Goal: Task Accomplishment & Management: Manage account settings

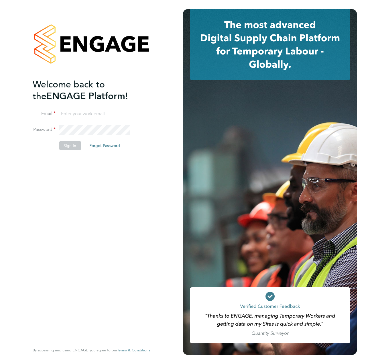
type input "liam.dunienville@vistry.co.uk"
click at [77, 203] on div "Welcome back to the ENGAGE Platform! Email liam.dunienville@vistry.co.uk Passwo…" at bounding box center [89, 210] width 112 height 264
click at [62, 147] on button "Sign In" at bounding box center [70, 145] width 22 height 9
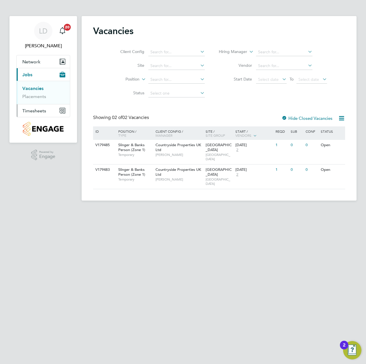
click at [35, 110] on span "Timesheets" at bounding box center [34, 110] width 24 height 5
click at [31, 101] on link "Timesheets" at bounding box center [34, 100] width 24 height 5
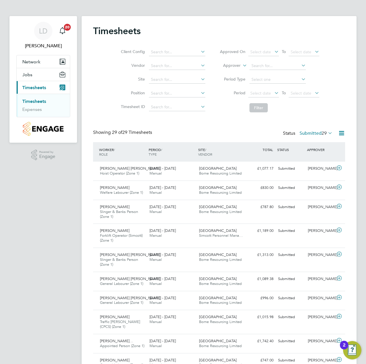
click at [327, 133] on icon at bounding box center [327, 133] width 0 height 8
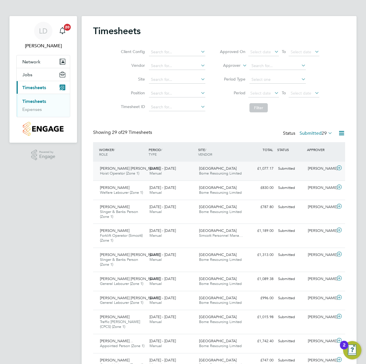
click at [342, 168] on icon at bounding box center [338, 167] width 7 height 5
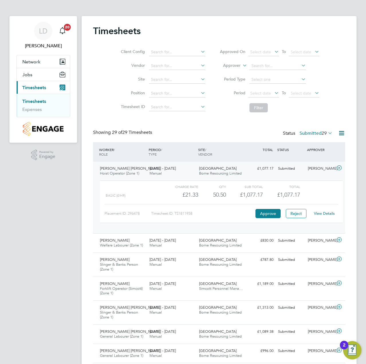
click at [326, 215] on link "View Details" at bounding box center [324, 213] width 21 height 5
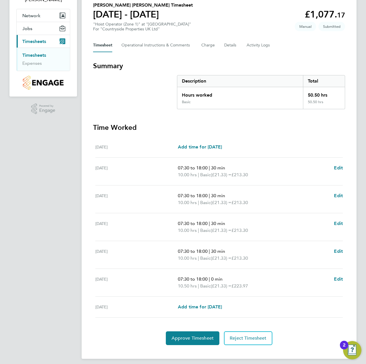
scroll to position [50, 0]
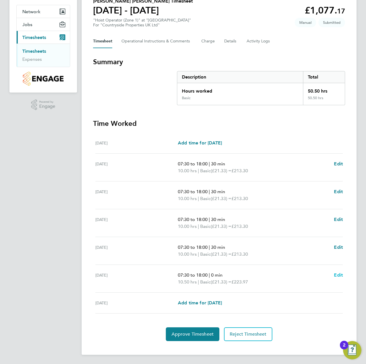
click at [335, 275] on span "Edit" at bounding box center [338, 274] width 9 height 5
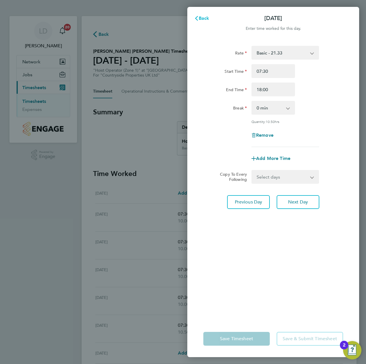
click at [205, 16] on span "Back" at bounding box center [204, 17] width 11 height 5
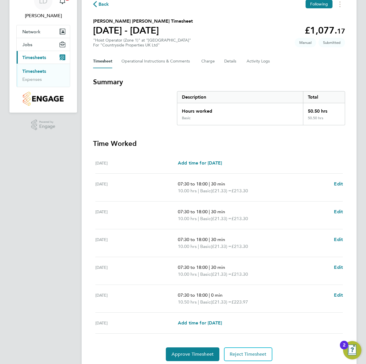
scroll to position [50, 0]
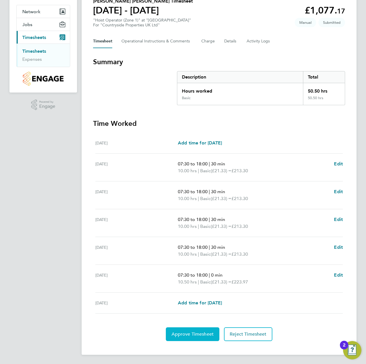
drag, startPoint x: 194, startPoint y: 327, endPoint x: 119, endPoint y: 330, distance: 74.8
click at [119, 330] on div "Approve Timesheet Reject Timesheet" at bounding box center [219, 334] width 252 height 14
click at [190, 337] on button "Approve Timesheet" at bounding box center [193, 334] width 54 height 14
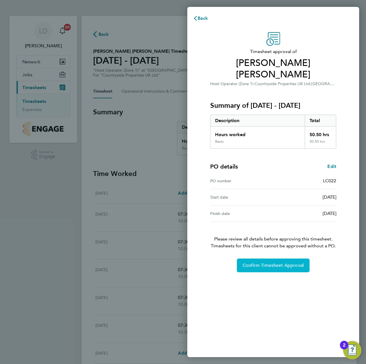
click at [254, 262] on span "Confirm Timesheet Approval" at bounding box center [272, 265] width 61 height 6
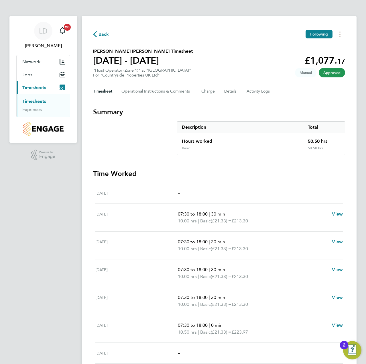
click at [103, 35] on span "Back" at bounding box center [103, 34] width 11 height 7
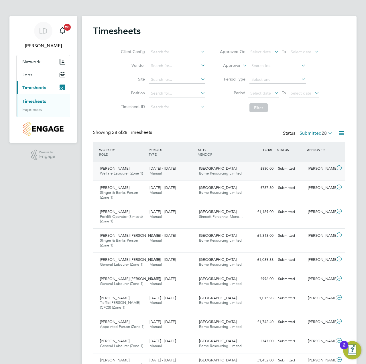
click at [339, 167] on icon at bounding box center [338, 167] width 7 height 5
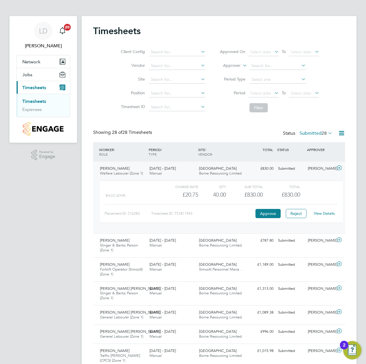
click at [324, 214] on link "View Details" at bounding box center [324, 213] width 21 height 5
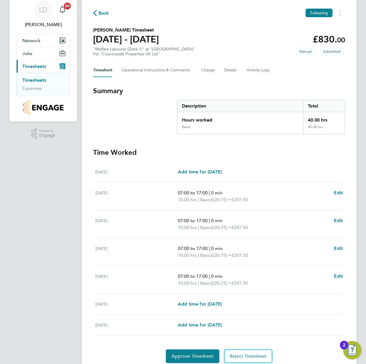
scroll to position [43, 0]
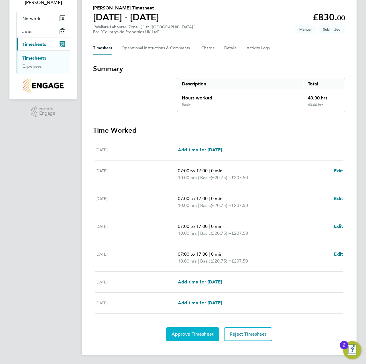
click at [180, 330] on button "Approve Timesheet" at bounding box center [193, 334] width 54 height 14
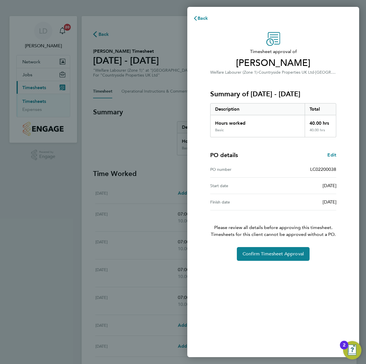
click at [252, 261] on div "Timesheet approval of [PERSON_NAME] Welfare Labourer (Zone 1) · Countryside Pro…" at bounding box center [273, 190] width 172 height 331
click at [253, 258] on button "Confirm Timesheet Approval" at bounding box center [273, 254] width 73 height 14
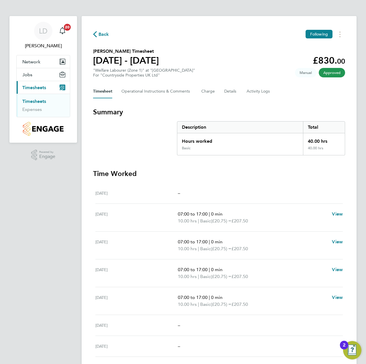
click at [99, 37] on span "Back" at bounding box center [103, 34] width 11 height 7
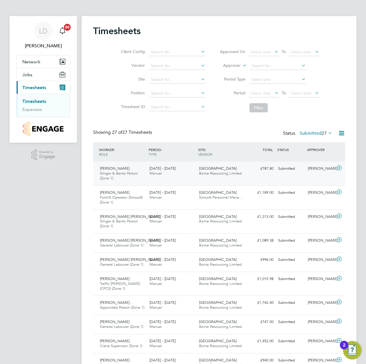
click at [336, 168] on icon at bounding box center [338, 167] width 7 height 5
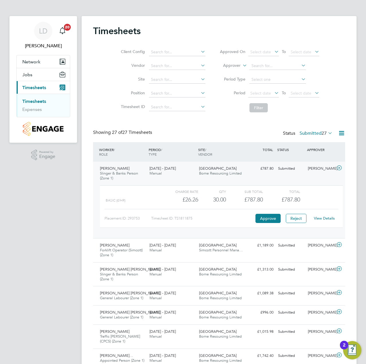
click at [322, 215] on div "View Details" at bounding box center [324, 218] width 28 height 9
click at [323, 217] on link "View Details" at bounding box center [324, 218] width 21 height 5
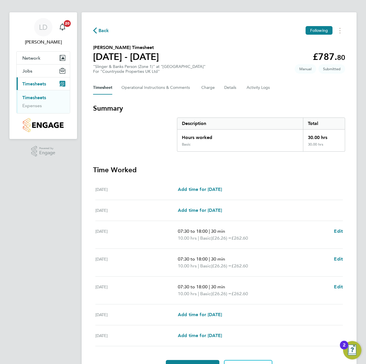
scroll to position [36, 0]
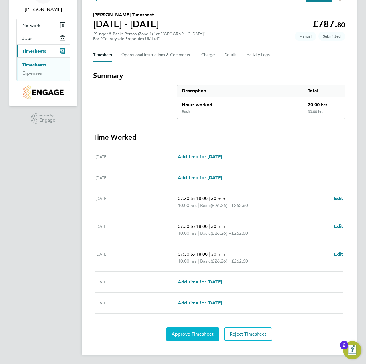
click at [179, 329] on button "Approve Timesheet" at bounding box center [193, 334] width 54 height 14
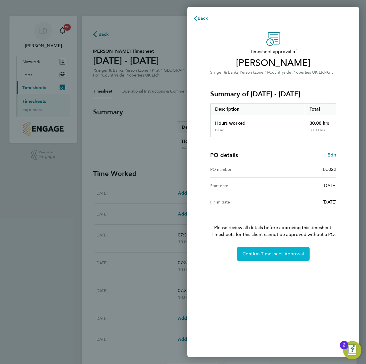
click at [254, 250] on button "Confirm Timesheet Approval" at bounding box center [273, 254] width 73 height 14
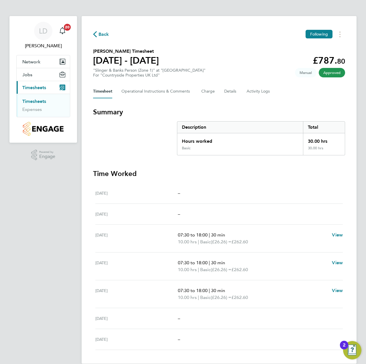
click at [100, 33] on span "Back" at bounding box center [103, 34] width 11 height 7
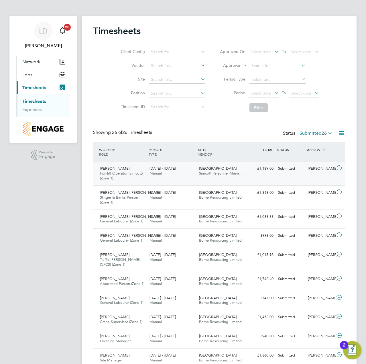
click at [340, 167] on icon at bounding box center [338, 167] width 7 height 5
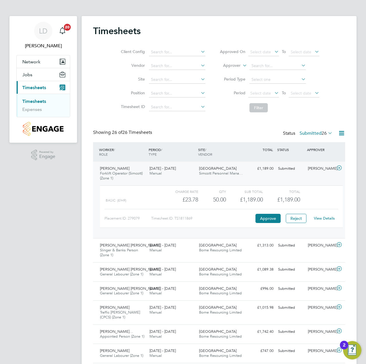
click at [328, 219] on link "View Details" at bounding box center [324, 218] width 21 height 5
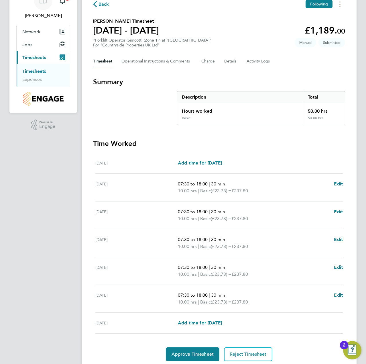
scroll to position [50, 0]
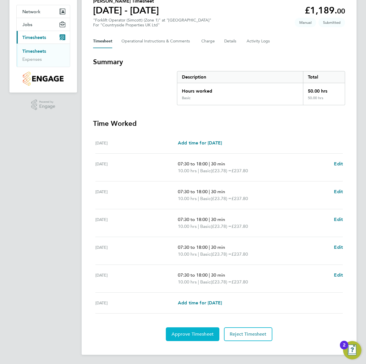
click at [191, 335] on span "Approve Timesheet" at bounding box center [192, 334] width 42 height 6
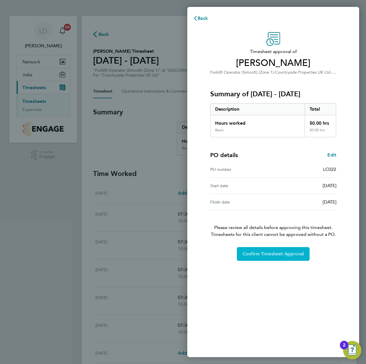
click at [264, 252] on span "Confirm Timesheet Approval" at bounding box center [272, 254] width 61 height 6
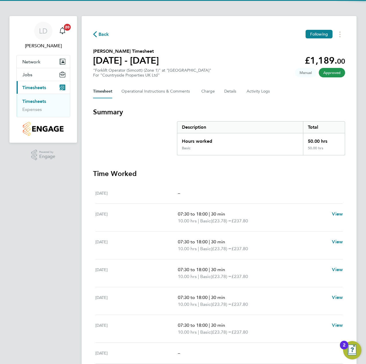
click at [106, 37] on span "Back" at bounding box center [103, 34] width 11 height 7
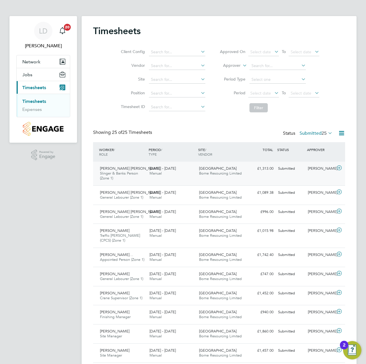
click at [340, 168] on icon at bounding box center [338, 167] width 7 height 5
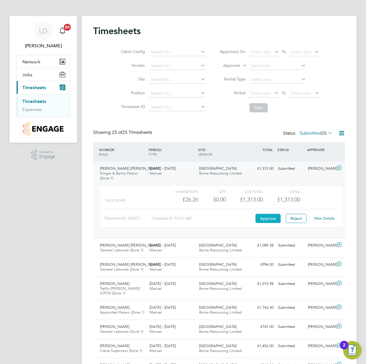
click at [265, 221] on button "Approve" at bounding box center [267, 218] width 25 height 9
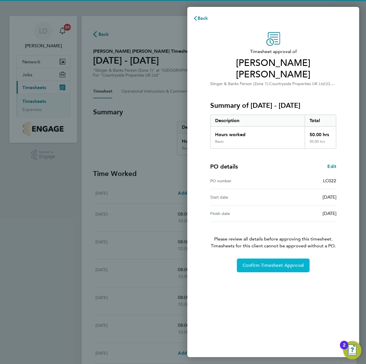
click at [268, 262] on span "Confirm Timesheet Approval" at bounding box center [272, 265] width 61 height 6
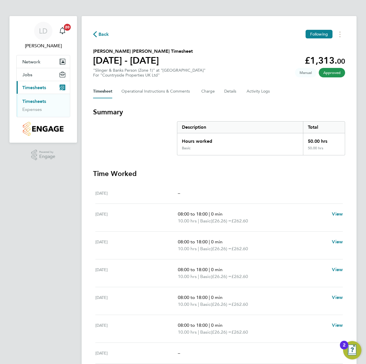
click at [107, 33] on span "Back" at bounding box center [103, 34] width 11 height 7
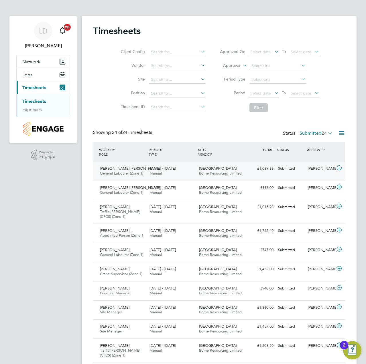
click at [337, 167] on icon at bounding box center [338, 167] width 7 height 5
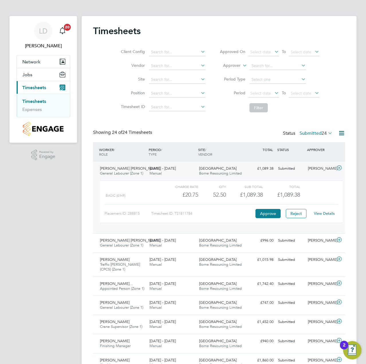
click at [326, 213] on link "View Details" at bounding box center [324, 213] width 21 height 5
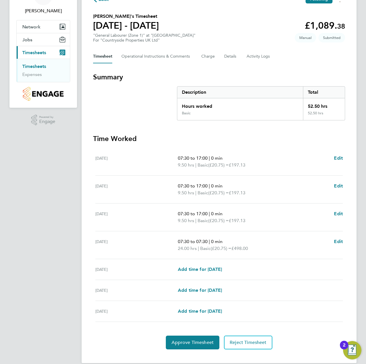
scroll to position [43, 0]
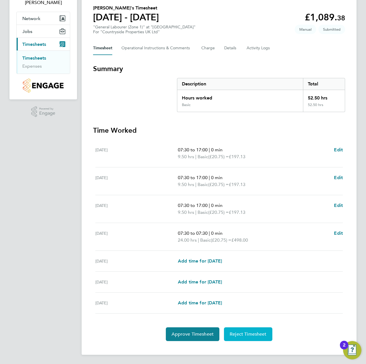
click at [239, 335] on span "Reject Timesheet" at bounding box center [248, 334] width 37 height 6
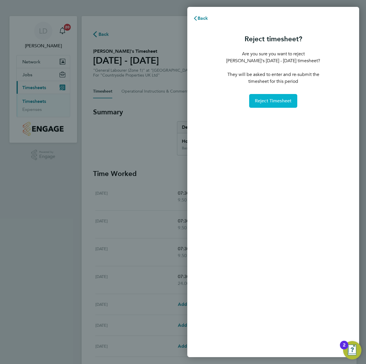
click at [261, 102] on span "Reject Timesheet" at bounding box center [273, 101] width 37 height 6
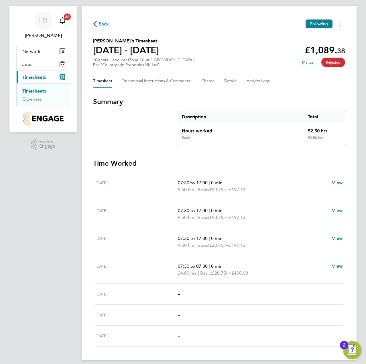
scroll to position [16, 0]
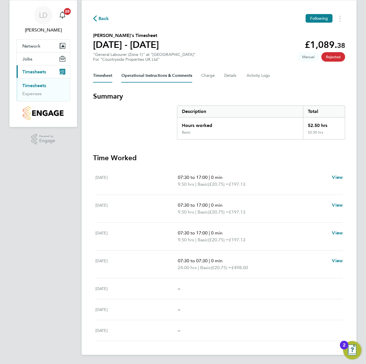
click at [155, 76] on Comments-tab "Operational Instructions & Comments" at bounding box center [156, 76] width 71 height 14
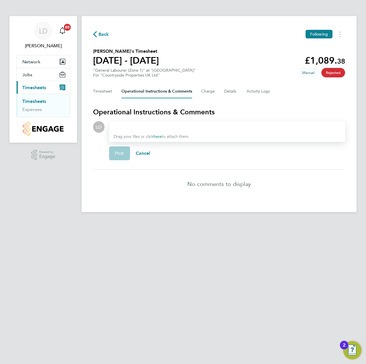
click at [160, 127] on div at bounding box center [227, 126] width 227 height 7
click at [122, 153] on span "Post" at bounding box center [119, 153] width 9 height 6
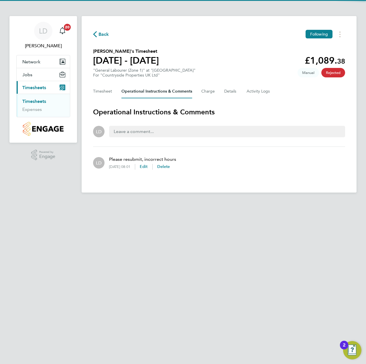
click at [105, 35] on span "Back" at bounding box center [103, 34] width 11 height 7
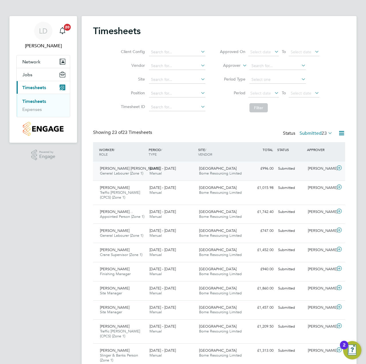
click at [340, 167] on icon at bounding box center [338, 167] width 7 height 5
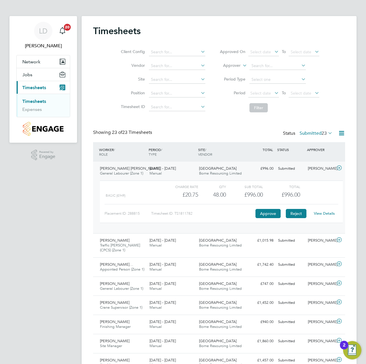
click at [293, 212] on button "Reject" at bounding box center [296, 213] width 21 height 9
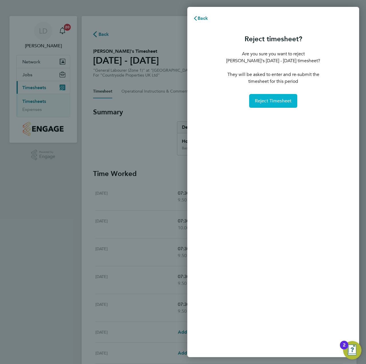
click at [258, 102] on span "Reject Timesheet" at bounding box center [273, 101] width 37 height 6
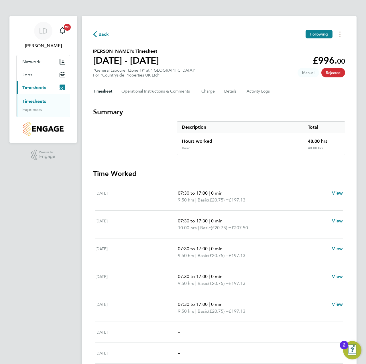
click at [102, 35] on span "Back" at bounding box center [103, 34] width 11 height 7
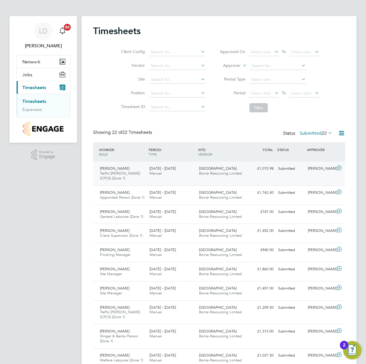
click at [340, 167] on icon at bounding box center [338, 167] width 7 height 5
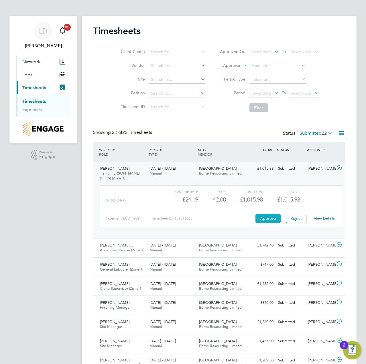
click at [270, 216] on button "Approve" at bounding box center [267, 218] width 25 height 9
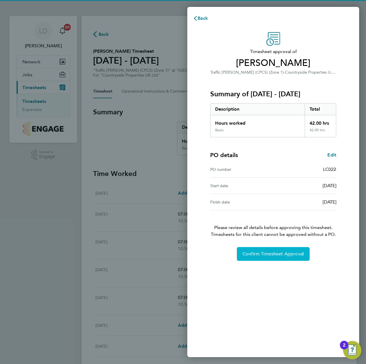
click at [251, 250] on button "Confirm Timesheet Approval" at bounding box center [273, 254] width 73 height 14
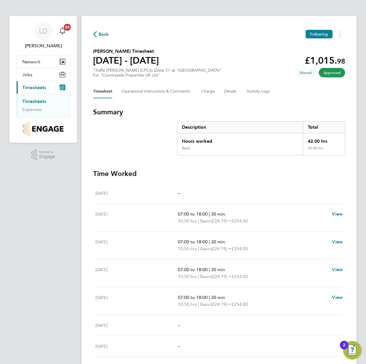
click at [101, 39] on div "Back Following Albino Mascarenhas's Timesheet 25 - 31 Aug 2025 £1,015. 98 "Traf…" at bounding box center [219, 193] width 275 height 354
click at [102, 36] on span "Back" at bounding box center [103, 34] width 11 height 7
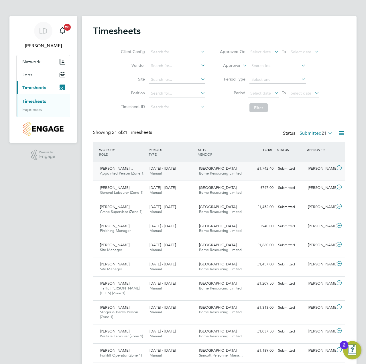
click at [338, 168] on icon at bounding box center [338, 167] width 7 height 5
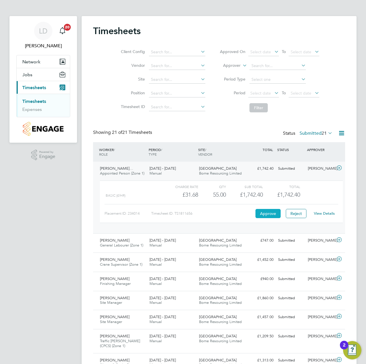
click at [273, 215] on button "Approve" at bounding box center [267, 213] width 25 height 9
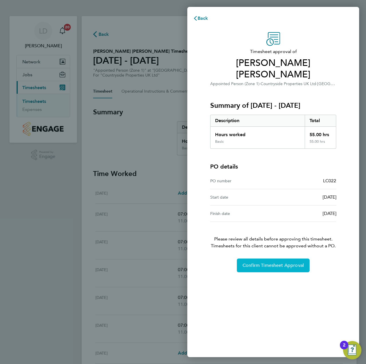
click at [262, 269] on button "Confirm Timesheet Approval" at bounding box center [273, 265] width 73 height 14
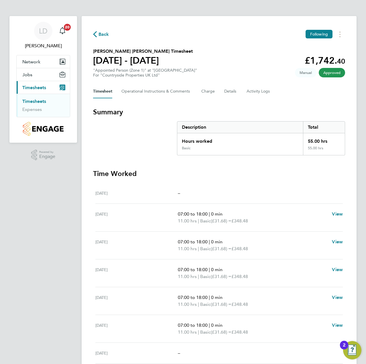
click at [104, 35] on span "Back" at bounding box center [103, 34] width 11 height 7
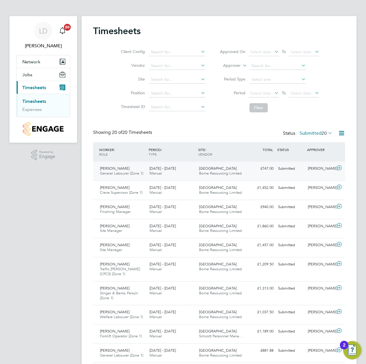
click at [339, 169] on icon at bounding box center [338, 167] width 7 height 5
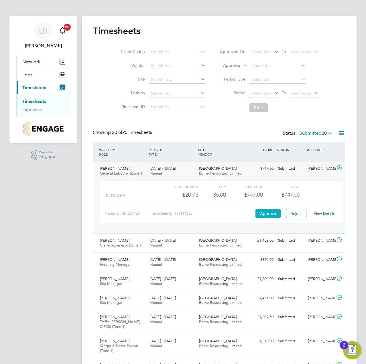
click at [257, 214] on button "Approve" at bounding box center [267, 213] width 25 height 9
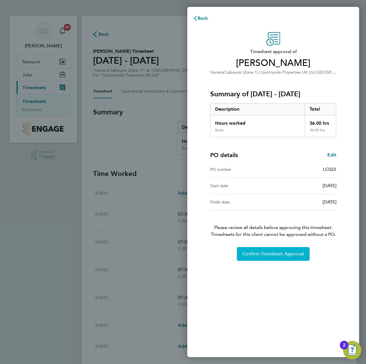
click at [253, 250] on button "Confirm Timesheet Approval" at bounding box center [273, 254] width 73 height 14
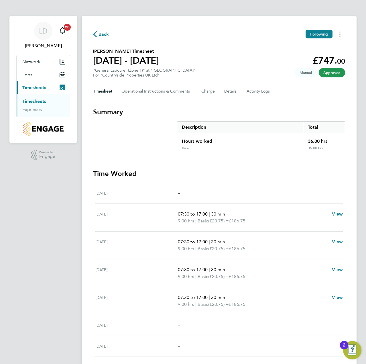
click at [102, 35] on span "Back" at bounding box center [103, 34] width 11 height 7
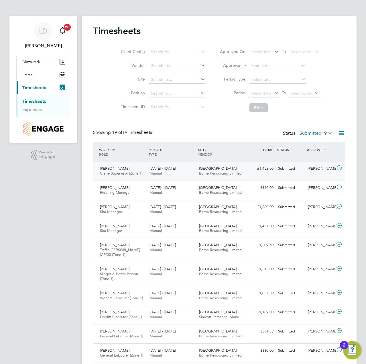
click at [339, 167] on icon at bounding box center [338, 167] width 7 height 5
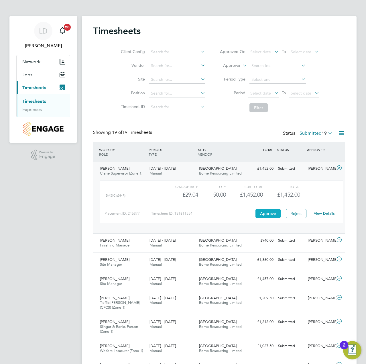
click at [259, 215] on button "Approve" at bounding box center [267, 213] width 25 height 9
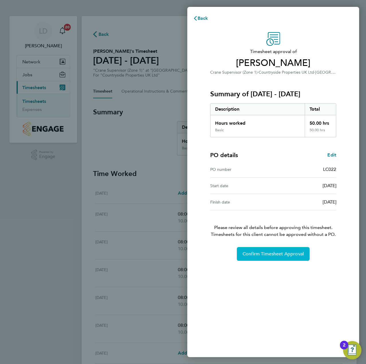
click at [244, 251] on span "Confirm Timesheet Approval" at bounding box center [272, 254] width 61 height 6
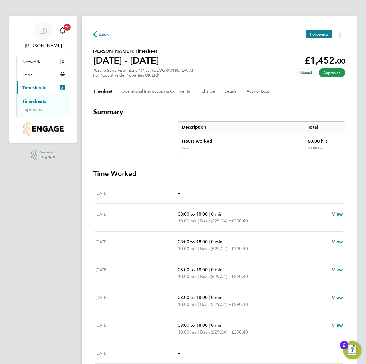
click at [106, 32] on span "Back" at bounding box center [103, 34] width 11 height 7
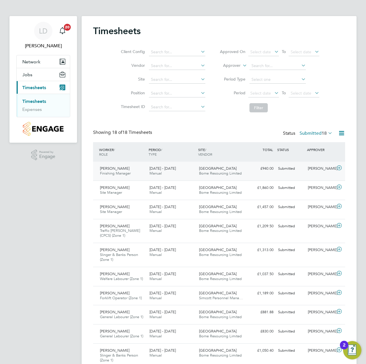
click at [338, 168] on icon at bounding box center [338, 167] width 7 height 5
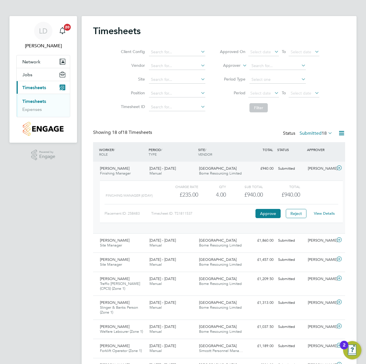
drag, startPoint x: 248, startPoint y: 212, endPoint x: 254, endPoint y: 212, distance: 6.0
click at [248, 212] on div "Timesheet ID: TS1811537" at bounding box center [202, 213] width 103 height 9
click at [229, 212] on div "Timesheet ID: TS1811537" at bounding box center [202, 213] width 103 height 9
click at [264, 213] on button "Approve" at bounding box center [267, 213] width 25 height 9
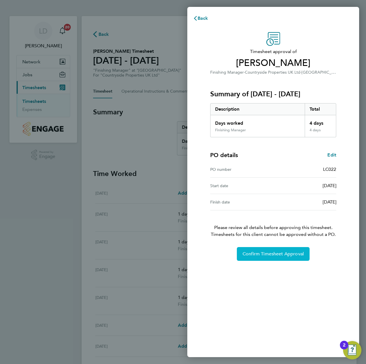
click at [250, 250] on button "Confirm Timesheet Approval" at bounding box center [273, 254] width 73 height 14
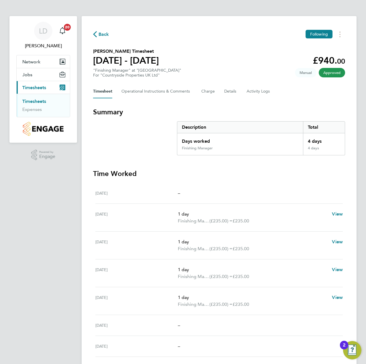
click at [102, 34] on span "Back" at bounding box center [103, 34] width 11 height 7
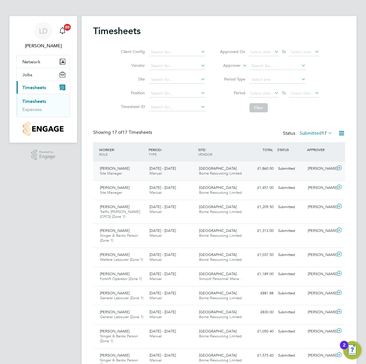
click at [339, 168] on icon at bounding box center [338, 167] width 7 height 5
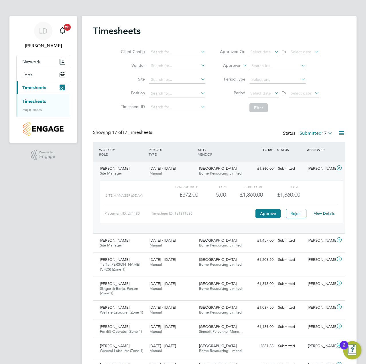
click at [226, 210] on div "Timesheet ID: TS1811536" at bounding box center [202, 213] width 103 height 9
click at [273, 214] on button "Approve" at bounding box center [267, 213] width 25 height 9
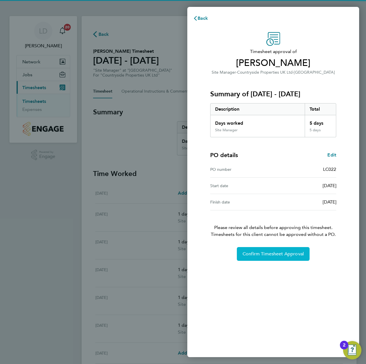
click at [250, 251] on span "Confirm Timesheet Approval" at bounding box center [272, 254] width 61 height 6
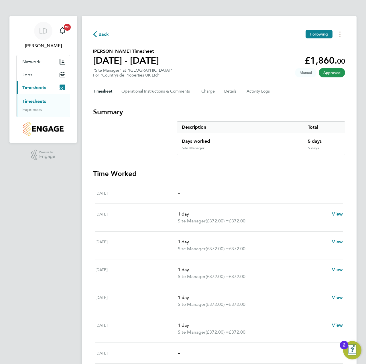
click at [104, 36] on span "Back" at bounding box center [103, 34] width 11 height 7
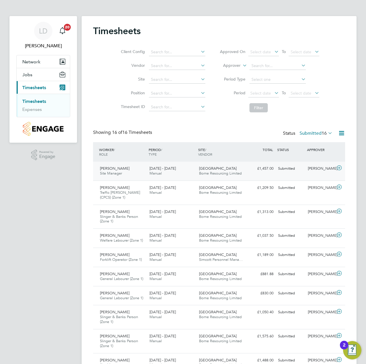
click at [337, 167] on icon at bounding box center [338, 167] width 7 height 5
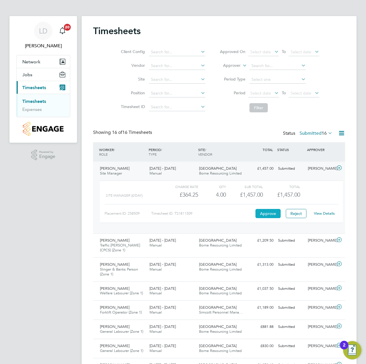
click at [269, 212] on button "Approve" at bounding box center [267, 213] width 25 height 9
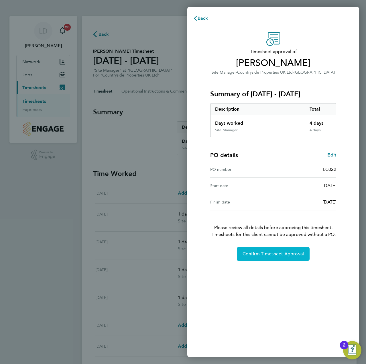
click at [258, 253] on span "Confirm Timesheet Approval" at bounding box center [272, 254] width 61 height 6
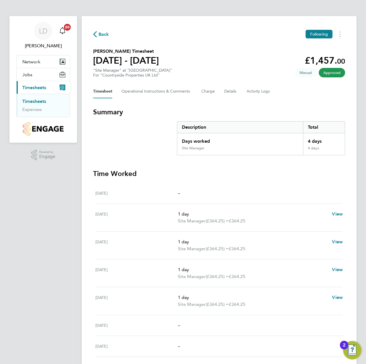
click at [102, 38] on div "Back Following" at bounding box center [219, 34] width 252 height 9
click at [103, 34] on span "Back" at bounding box center [103, 34] width 11 height 7
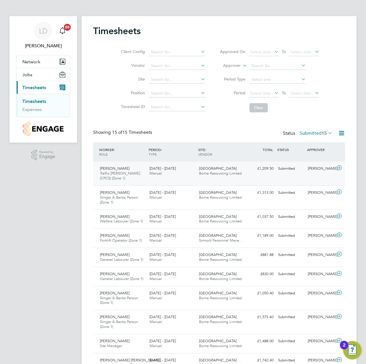
click at [338, 169] on icon at bounding box center [338, 167] width 7 height 5
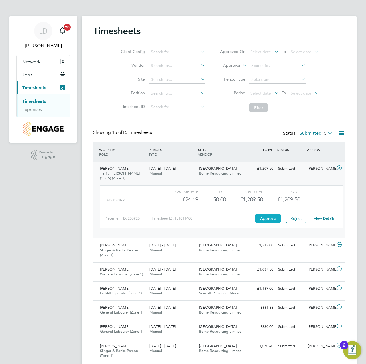
click at [269, 218] on button "Approve" at bounding box center [267, 218] width 25 height 9
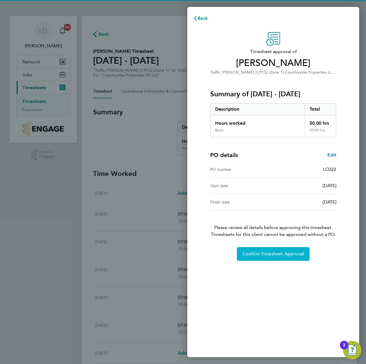
click at [256, 253] on span "Confirm Timesheet Approval" at bounding box center [272, 254] width 61 height 6
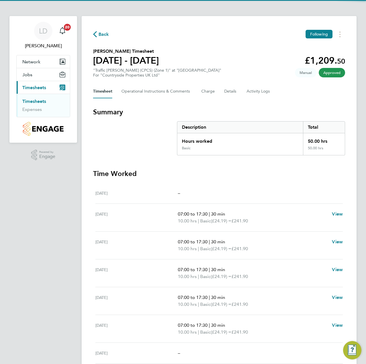
click at [104, 37] on span "Back" at bounding box center [103, 34] width 11 height 7
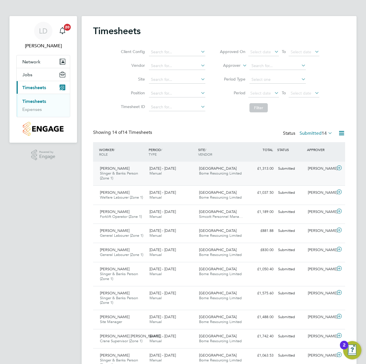
click at [339, 167] on icon at bounding box center [338, 167] width 7 height 5
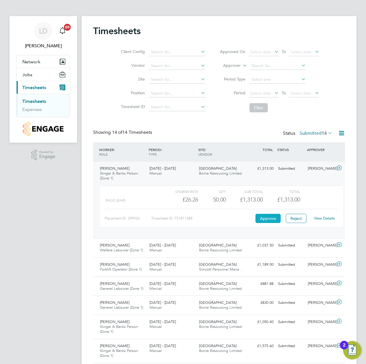
click at [268, 218] on button "Approve" at bounding box center [267, 218] width 25 height 9
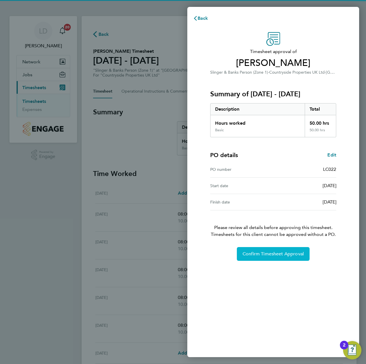
click at [253, 252] on span "Confirm Timesheet Approval" at bounding box center [272, 254] width 61 height 6
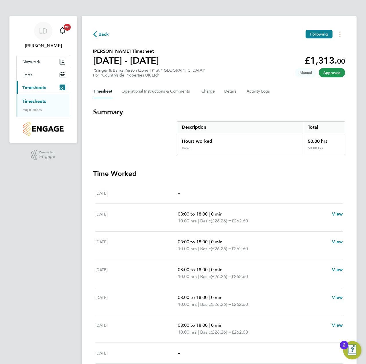
click at [105, 33] on span "Back" at bounding box center [103, 34] width 11 height 7
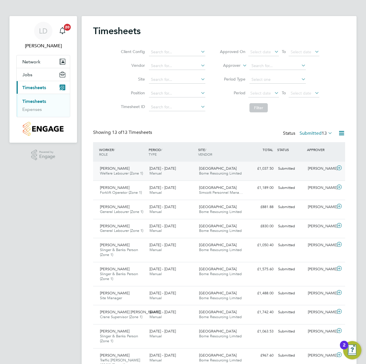
click at [340, 168] on icon at bounding box center [338, 167] width 7 height 5
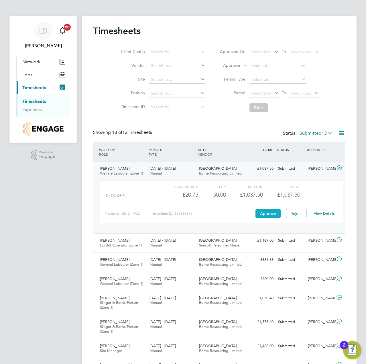
click at [257, 211] on button "Approve" at bounding box center [267, 213] width 25 height 9
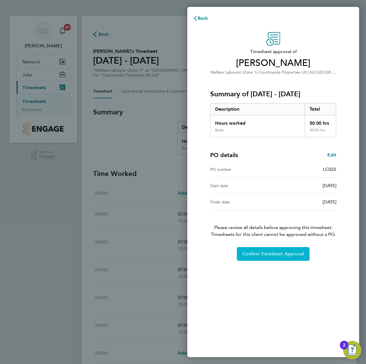
click at [256, 253] on span "Confirm Timesheet Approval" at bounding box center [272, 254] width 61 height 6
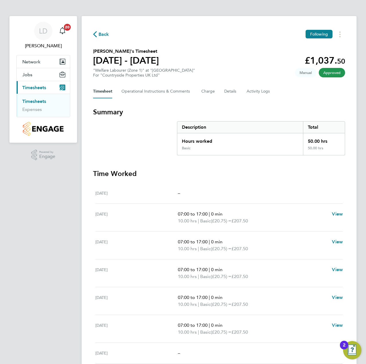
click at [102, 34] on span "Back" at bounding box center [103, 34] width 11 height 7
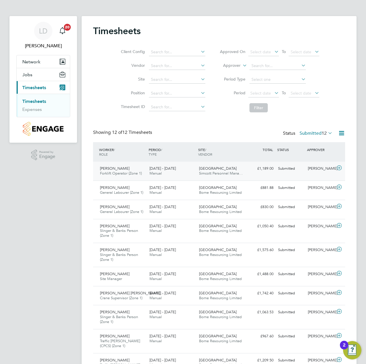
click at [339, 168] on icon at bounding box center [338, 167] width 7 height 5
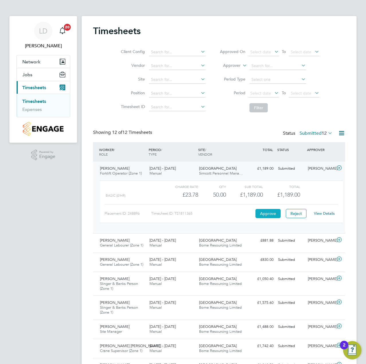
click at [275, 212] on button "Approve" at bounding box center [267, 213] width 25 height 9
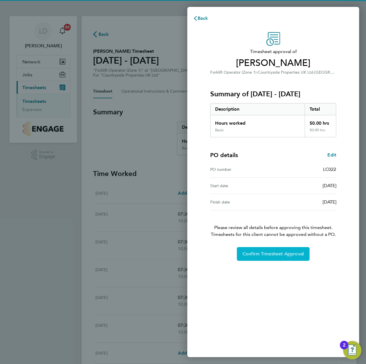
click at [258, 250] on button "Confirm Timesheet Approval" at bounding box center [273, 254] width 73 height 14
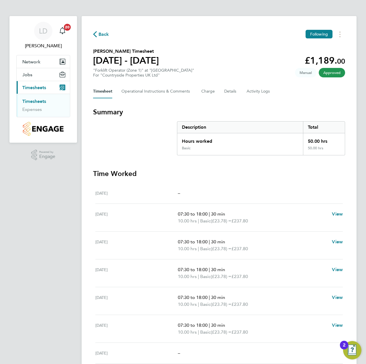
click at [104, 34] on span "Back" at bounding box center [103, 34] width 11 height 7
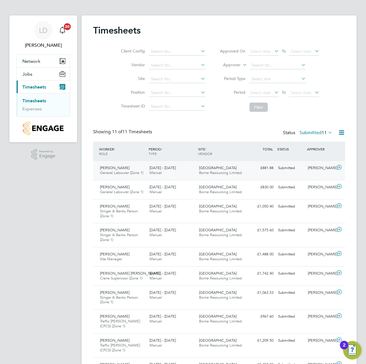
click at [339, 167] on icon at bounding box center [338, 167] width 7 height 5
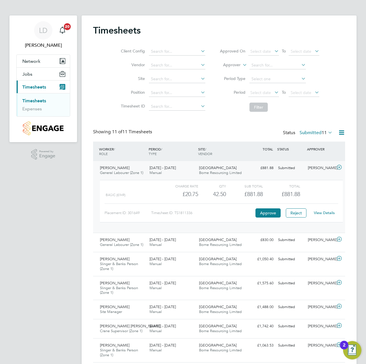
click at [321, 214] on link "View Details" at bounding box center [324, 212] width 21 height 5
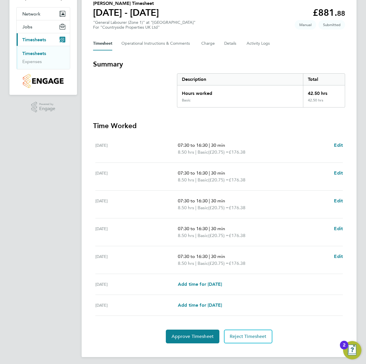
scroll to position [50, 0]
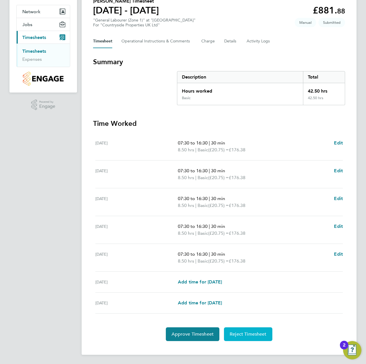
click at [239, 330] on button "Reject Timesheet" at bounding box center [248, 334] width 48 height 14
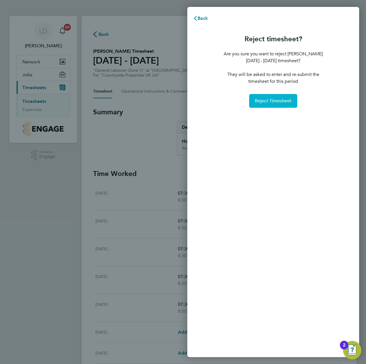
click at [264, 98] on span "Reject Timesheet" at bounding box center [273, 101] width 37 height 6
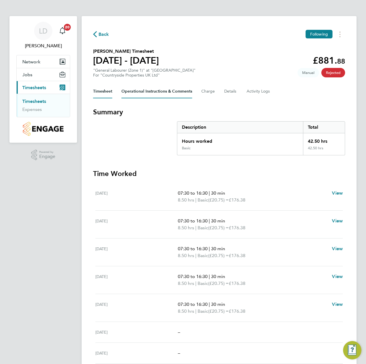
click at [172, 89] on Comments-tab "Operational Instructions & Comments" at bounding box center [156, 91] width 71 height 14
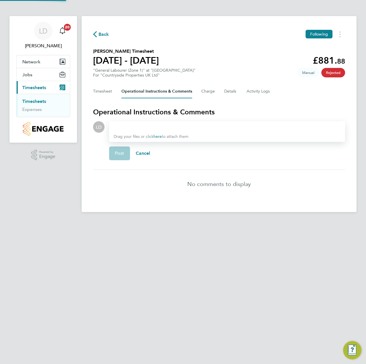
click at [165, 126] on div at bounding box center [227, 126] width 227 height 7
click at [119, 151] on span "Post" at bounding box center [119, 153] width 9 height 6
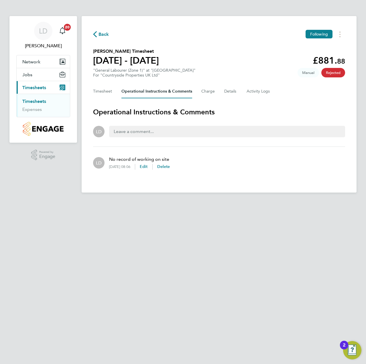
click at [97, 34] on span "Back" at bounding box center [101, 33] width 16 height 5
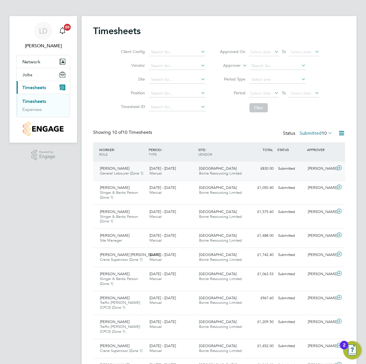
click at [339, 168] on icon at bounding box center [338, 167] width 7 height 5
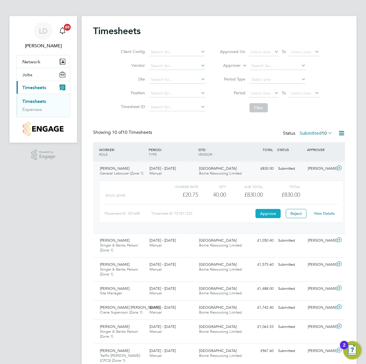
click at [268, 215] on button "Approve" at bounding box center [267, 213] width 25 height 9
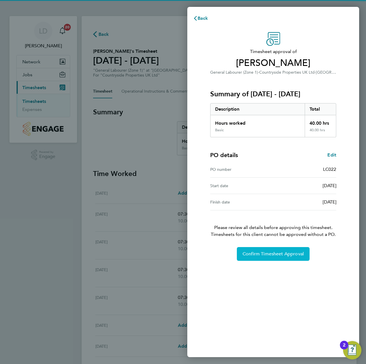
click at [263, 259] on button "Confirm Timesheet Approval" at bounding box center [273, 254] width 73 height 14
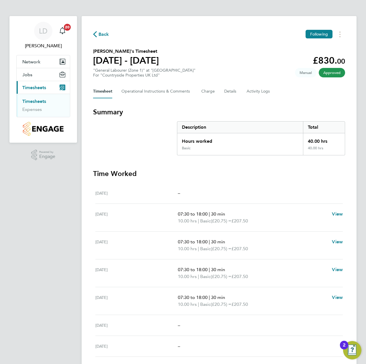
click at [104, 35] on span "Back" at bounding box center [103, 34] width 11 height 7
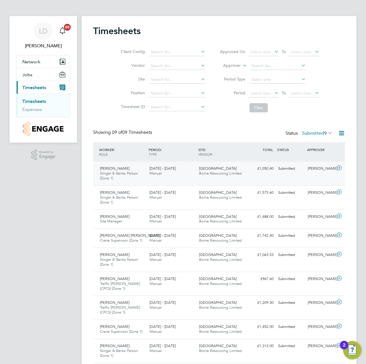
drag, startPoint x: 340, startPoint y: 168, endPoint x: 335, endPoint y: 168, distance: 4.9
click at [340, 168] on icon at bounding box center [338, 167] width 7 height 5
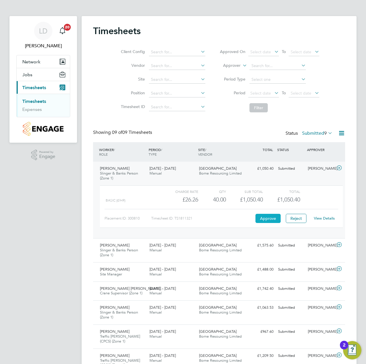
click at [268, 214] on button "Approve" at bounding box center [267, 218] width 25 height 9
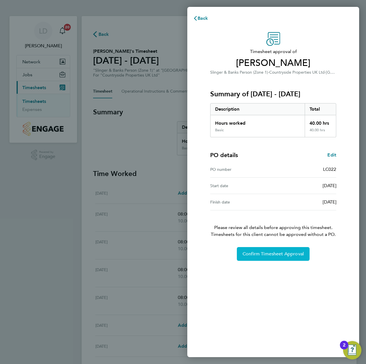
click at [255, 255] on span "Confirm Timesheet Approval" at bounding box center [272, 254] width 61 height 6
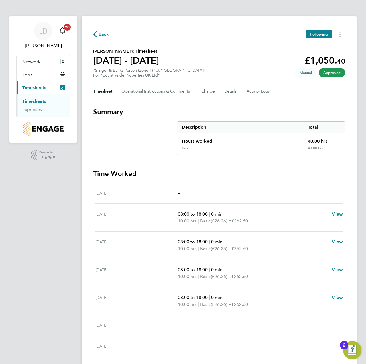
click at [104, 32] on span "Back" at bounding box center [103, 34] width 11 height 7
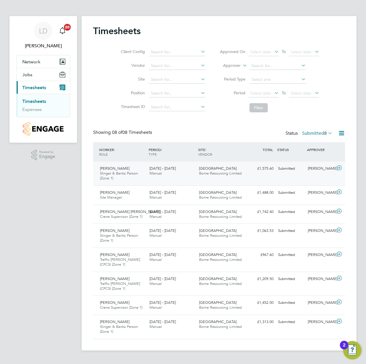
click at [340, 169] on icon at bounding box center [338, 167] width 7 height 5
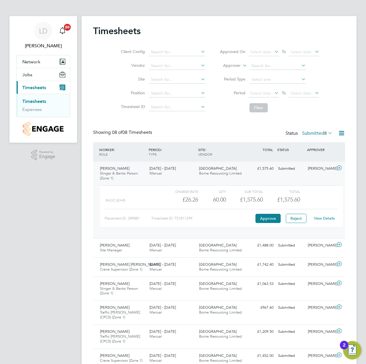
click at [321, 218] on link "View Details" at bounding box center [324, 218] width 21 height 5
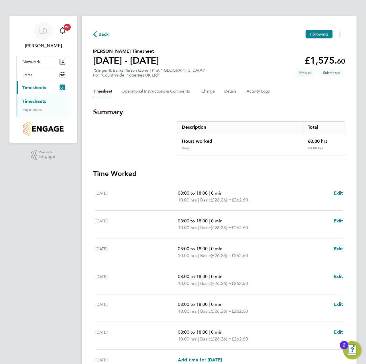
scroll to position [29, 0]
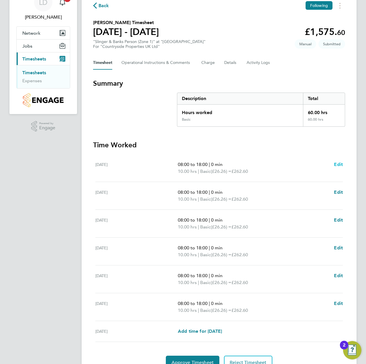
click at [338, 166] on span "Edit" at bounding box center [338, 163] width 9 height 5
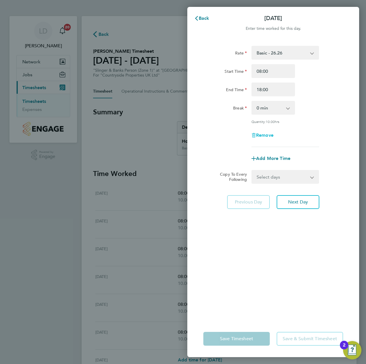
click at [260, 137] on span "Remove" at bounding box center [264, 134] width 17 height 5
select select "null"
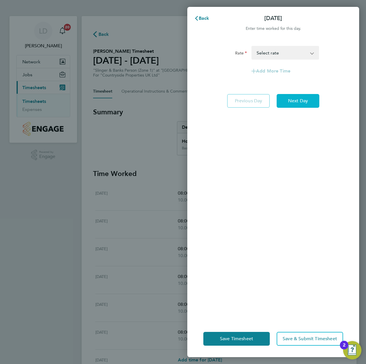
click at [297, 100] on span "Next Day" at bounding box center [298, 101] width 20 height 6
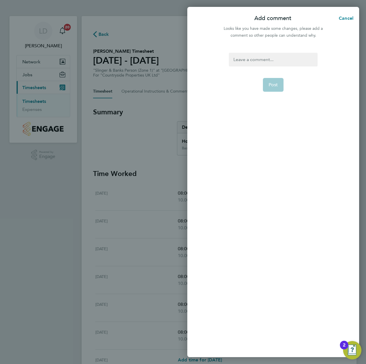
click at [280, 61] on div at bounding box center [273, 60] width 88 height 14
click at [286, 60] on div at bounding box center [273, 60] width 88 height 14
click at [273, 83] on span "Post" at bounding box center [273, 85] width 9 height 6
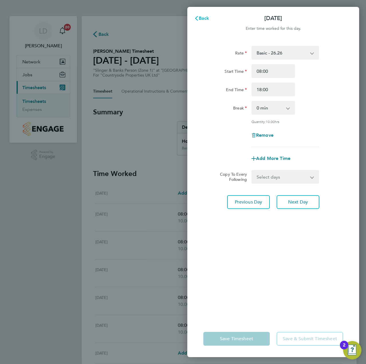
click at [202, 17] on span "Back" at bounding box center [204, 17] width 11 height 5
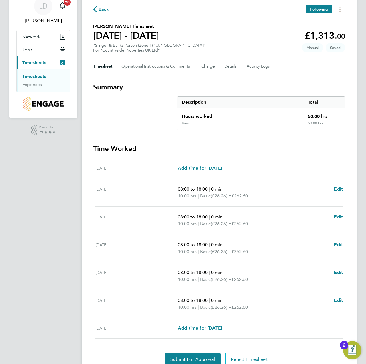
scroll to position [50, 0]
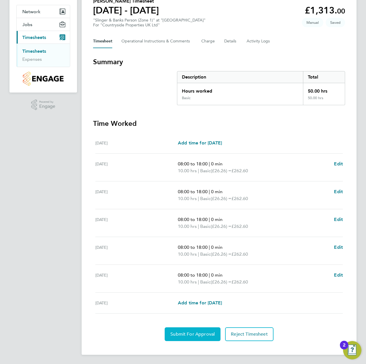
click at [186, 332] on span "Submit For Approval" at bounding box center [192, 334] width 44 height 6
click at [186, 332] on span "Approve Timesheet" at bounding box center [192, 334] width 42 height 6
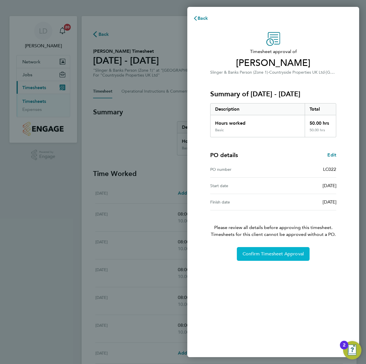
click at [251, 258] on button "Confirm Timesheet Approval" at bounding box center [273, 254] width 73 height 14
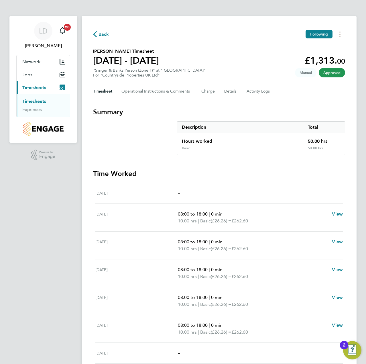
click at [105, 36] on span "Back" at bounding box center [103, 34] width 11 height 7
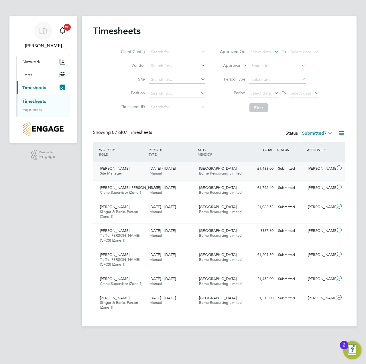
click at [339, 168] on icon at bounding box center [338, 167] width 7 height 5
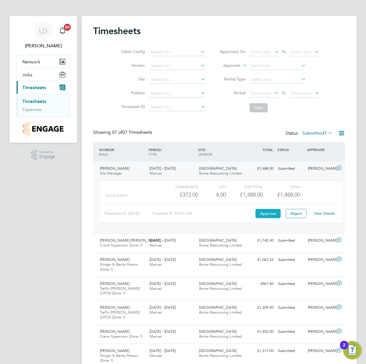
click at [263, 213] on button "Approve" at bounding box center [267, 213] width 25 height 9
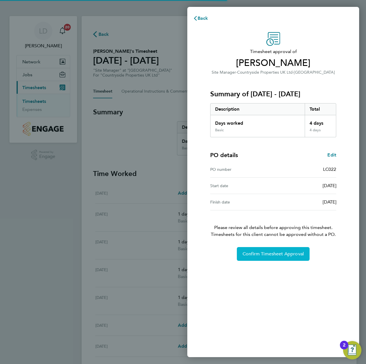
click at [261, 255] on span "Confirm Timesheet Approval" at bounding box center [272, 254] width 61 height 6
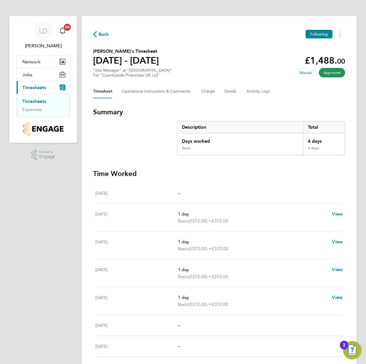
click at [102, 31] on span "Back" at bounding box center [103, 34] width 11 height 7
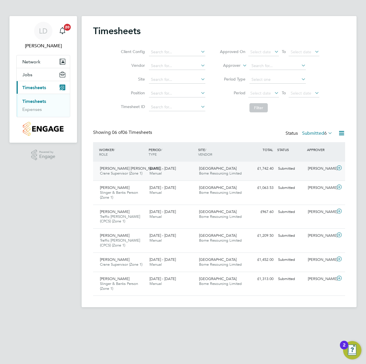
click at [339, 169] on icon at bounding box center [338, 167] width 7 height 5
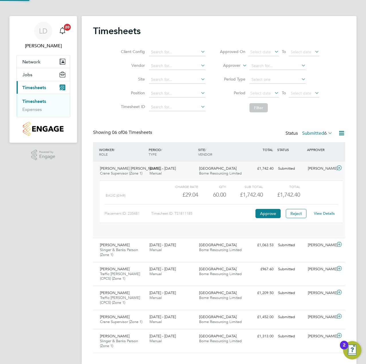
scroll to position [10, 56]
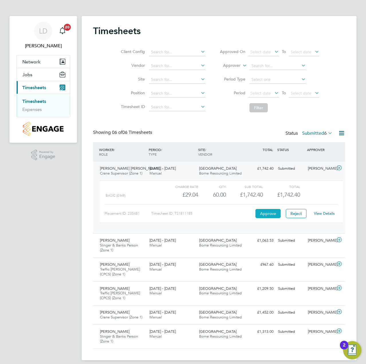
click at [261, 215] on button "Approve" at bounding box center [267, 213] width 25 height 9
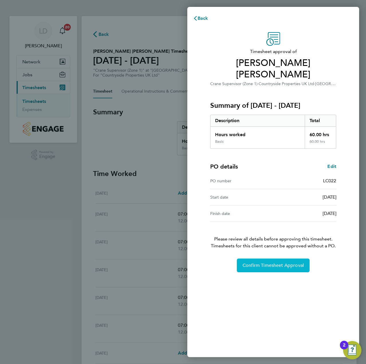
click at [257, 259] on button "Confirm Timesheet Approval" at bounding box center [273, 265] width 73 height 14
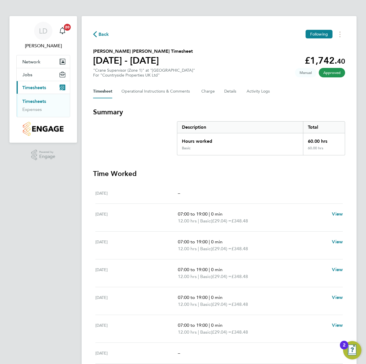
click at [104, 36] on span "Back" at bounding box center [103, 34] width 11 height 7
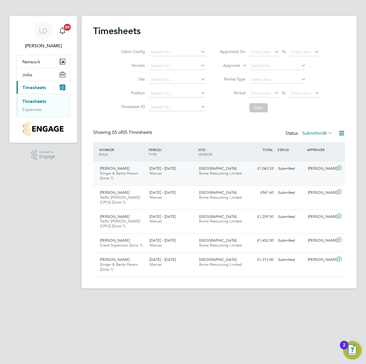
click at [338, 169] on icon at bounding box center [338, 167] width 7 height 5
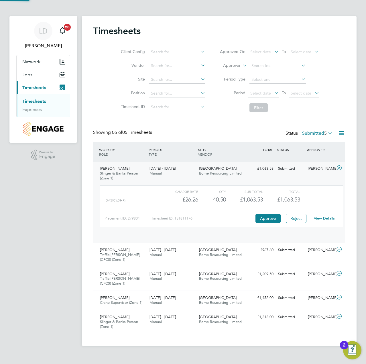
scroll to position [10, 56]
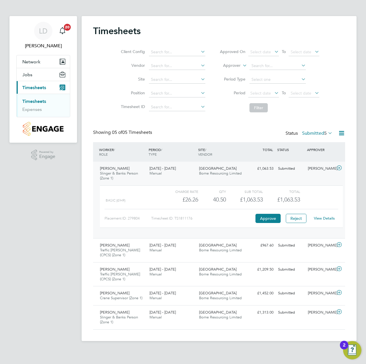
click at [324, 216] on link "View Details" at bounding box center [324, 218] width 21 height 5
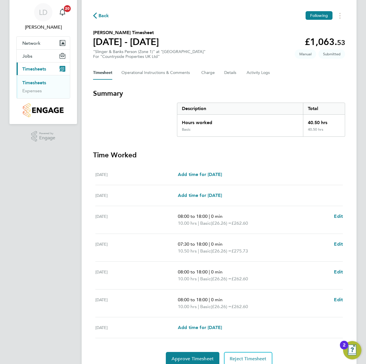
scroll to position [29, 0]
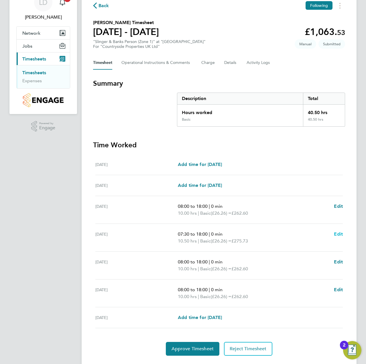
click at [337, 232] on span "Edit" at bounding box center [338, 233] width 9 height 5
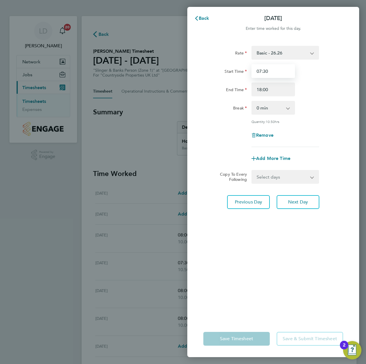
drag, startPoint x: 271, startPoint y: 71, endPoint x: 246, endPoint y: 70, distance: 25.5
click at [246, 70] on div "Start Time 07:30" at bounding box center [273, 71] width 144 height 14
type input "08:00"
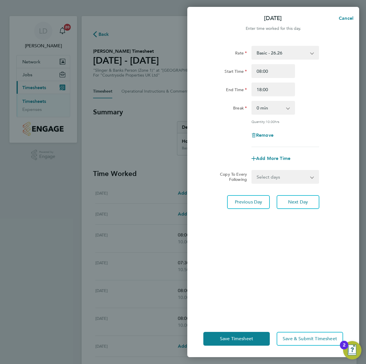
click at [332, 95] on div "End Time 18:00" at bounding box center [273, 89] width 144 height 14
click at [288, 202] on span "Next Day" at bounding box center [298, 202] width 20 height 6
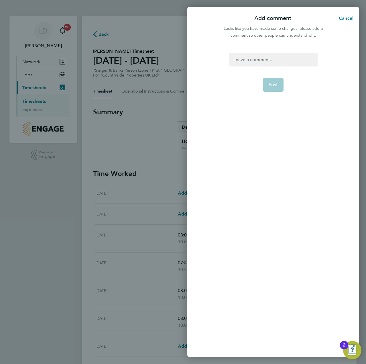
click at [272, 63] on div at bounding box center [273, 60] width 88 height 14
click at [276, 86] on span "Post" at bounding box center [273, 85] width 9 height 6
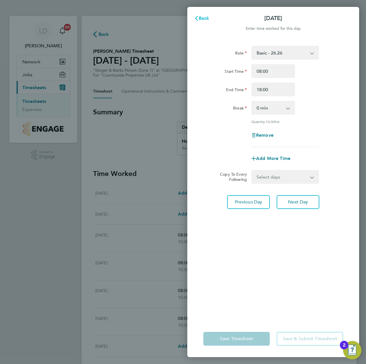
click at [206, 17] on span "Back" at bounding box center [204, 17] width 11 height 5
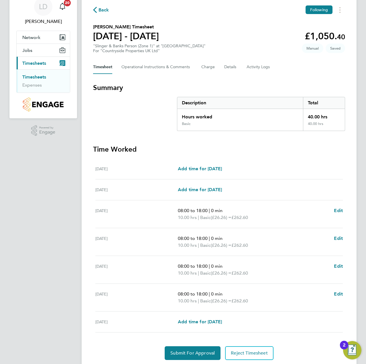
scroll to position [43, 0]
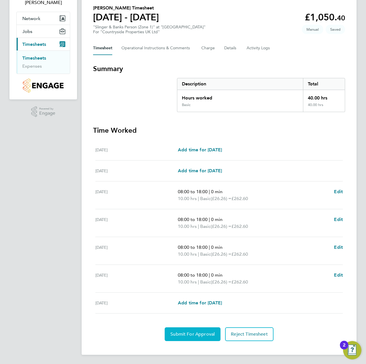
click at [189, 333] on span "Submit For Approval" at bounding box center [192, 334] width 44 height 6
click at [189, 331] on span "Approve Timesheet" at bounding box center [192, 334] width 42 height 6
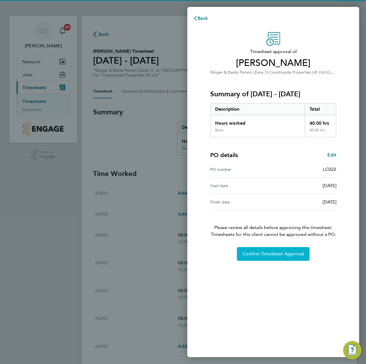
click at [265, 254] on span "Confirm Timesheet Approval" at bounding box center [272, 254] width 61 height 6
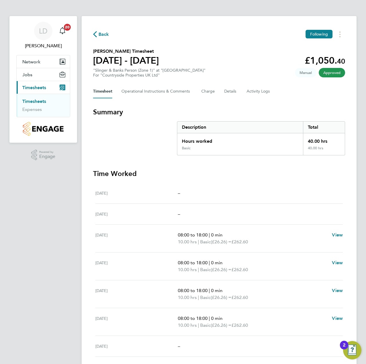
click at [104, 37] on span "Back" at bounding box center [103, 34] width 11 height 7
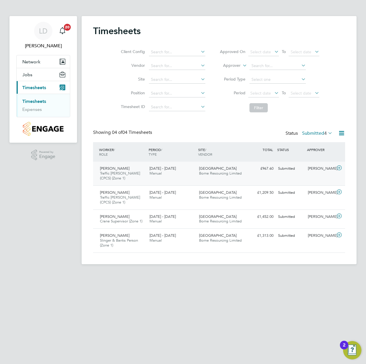
click at [340, 168] on icon at bounding box center [338, 167] width 7 height 5
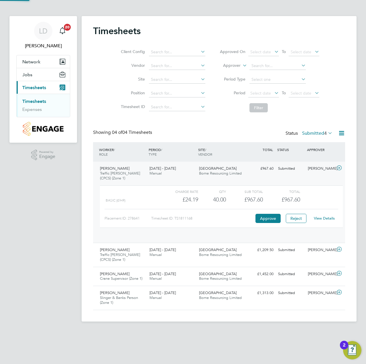
scroll to position [10, 56]
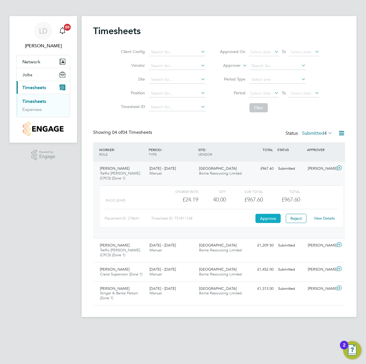
click at [269, 218] on button "Approve" at bounding box center [267, 218] width 25 height 9
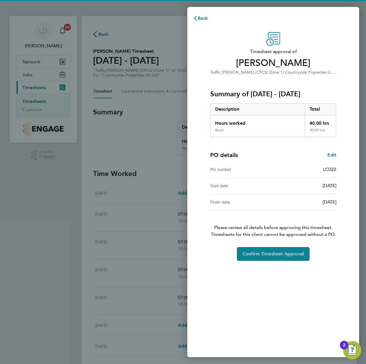
click at [252, 261] on div "Timesheet approval of Sofiane Belmokhtar Traffic Marshall (CPCS) (Zone 1) · Cou…" at bounding box center [273, 190] width 172 height 331
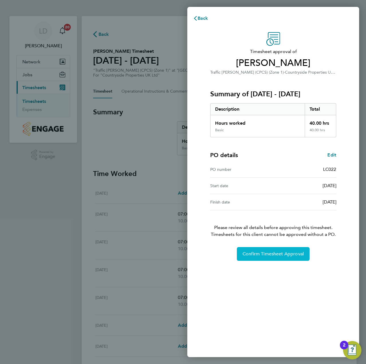
drag, startPoint x: 257, startPoint y: 256, endPoint x: 248, endPoint y: 244, distance: 14.3
click at [257, 255] on span "Confirm Timesheet Approval" at bounding box center [272, 254] width 61 height 6
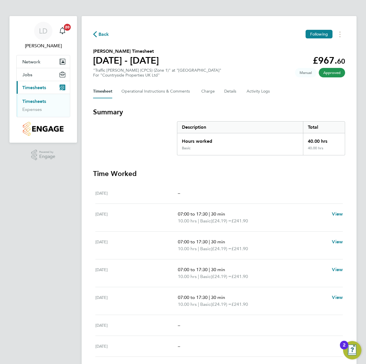
click at [104, 36] on span "Back" at bounding box center [103, 34] width 11 height 7
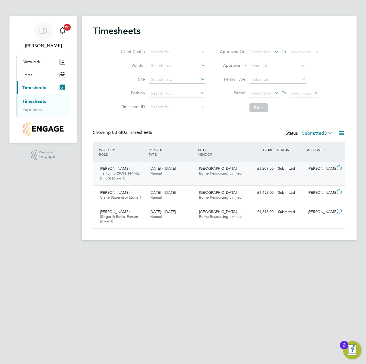
click at [340, 168] on icon at bounding box center [338, 167] width 7 height 5
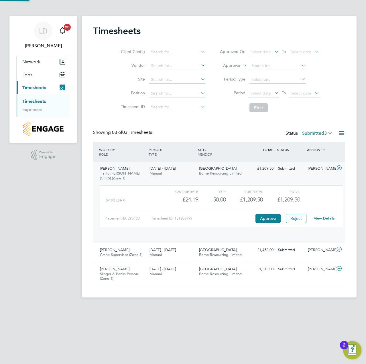
scroll to position [10, 56]
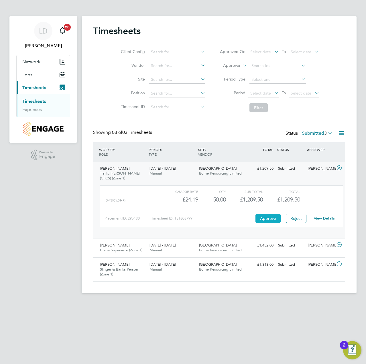
click at [262, 219] on button "Approve" at bounding box center [267, 218] width 25 height 9
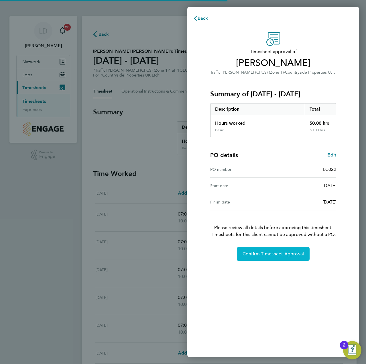
click at [260, 250] on button "Confirm Timesheet Approval" at bounding box center [273, 254] width 73 height 14
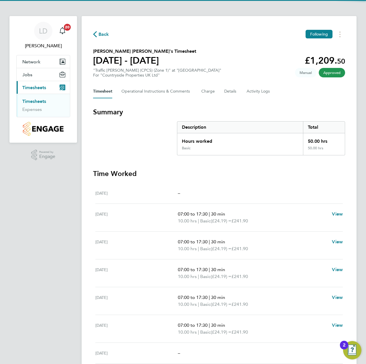
click at [102, 34] on span "Back" at bounding box center [103, 34] width 11 height 7
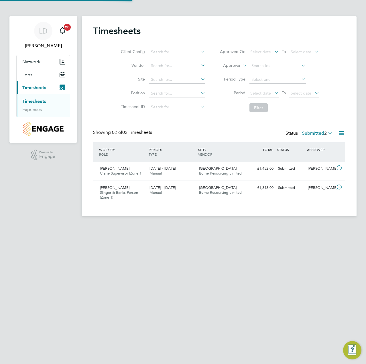
scroll to position [15, 50]
click at [340, 168] on icon at bounding box center [338, 167] width 7 height 5
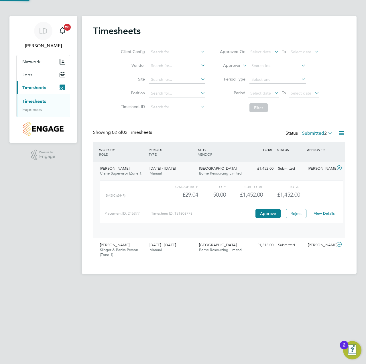
scroll to position [10, 56]
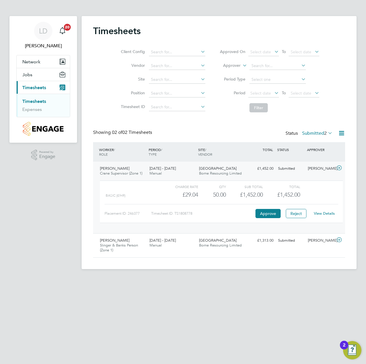
click at [340, 167] on icon at bounding box center [338, 167] width 7 height 5
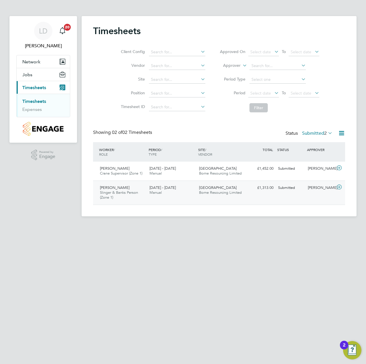
click at [337, 186] on icon at bounding box center [338, 187] width 7 height 5
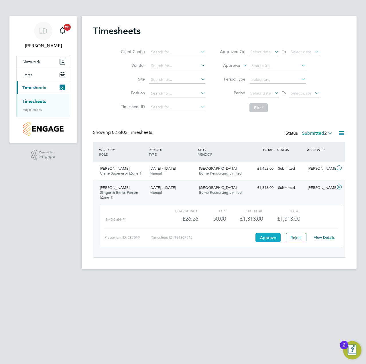
click at [265, 240] on button "Approve" at bounding box center [267, 237] width 25 height 9
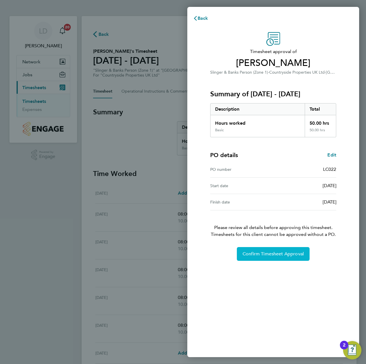
click at [249, 254] on span "Confirm Timesheet Approval" at bounding box center [272, 254] width 61 height 6
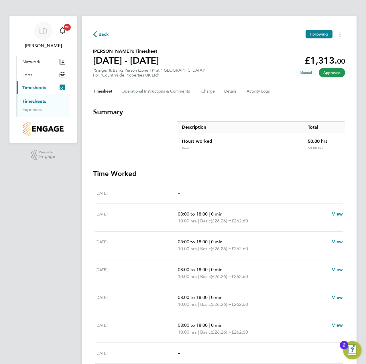
click at [106, 35] on span "Back" at bounding box center [103, 34] width 11 height 7
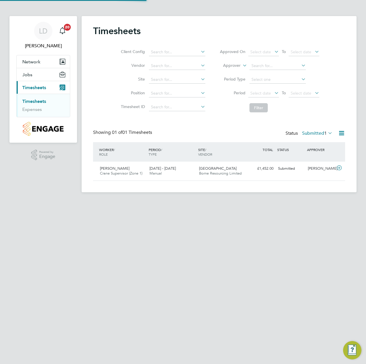
scroll to position [15, 50]
click at [327, 132] on icon at bounding box center [327, 133] width 0 height 8
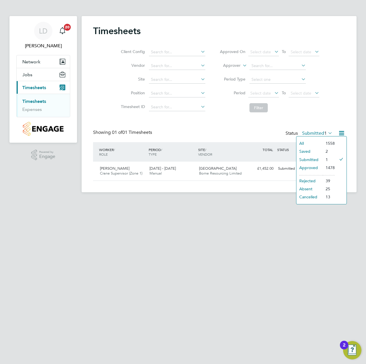
click at [316, 168] on li "Approved" at bounding box center [309, 167] width 26 height 8
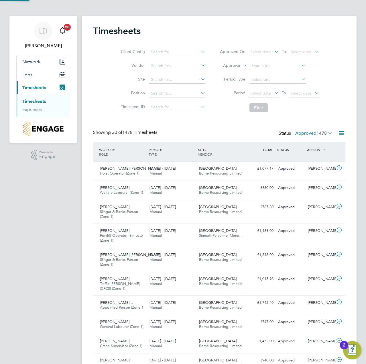
scroll to position [0, 0]
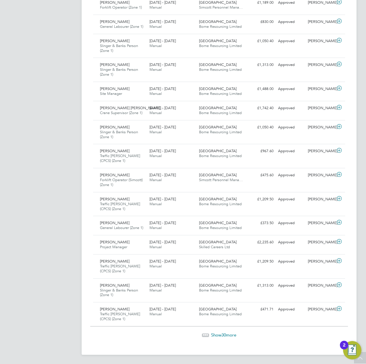
click at [220, 333] on span "Show 30 more" at bounding box center [223, 334] width 25 height 5
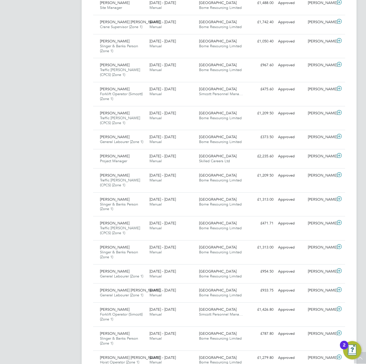
click at [63, 259] on app-navbar "LD Liam D'unienville Notifications 20 Applications: Network Team Members Sites …" at bounding box center [43, 184] width 68 height 1470
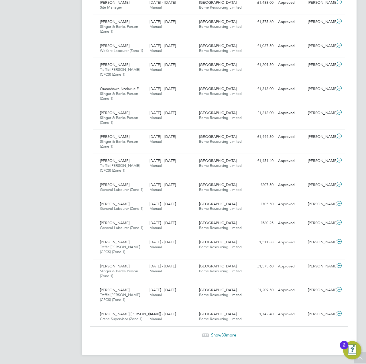
click at [215, 334] on span "Show 30 more" at bounding box center [223, 334] width 25 height 5
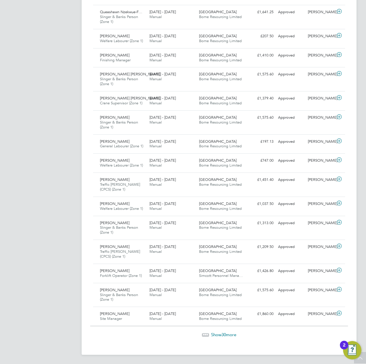
click at [218, 335] on span "Show 30 more" at bounding box center [223, 333] width 25 height 5
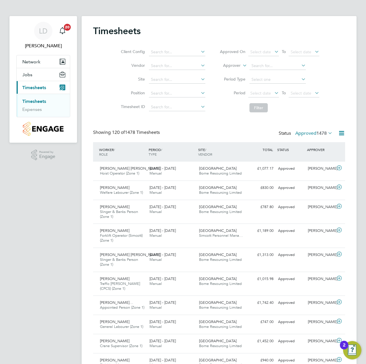
click at [310, 133] on label "Approved 1478" at bounding box center [313, 133] width 37 height 6
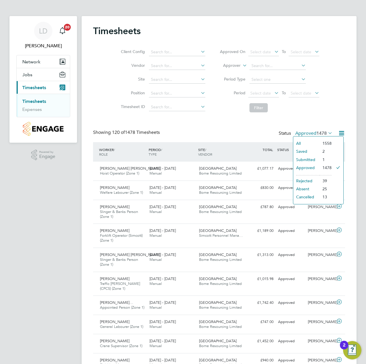
click at [306, 160] on li "Submitted" at bounding box center [306, 159] width 26 height 8
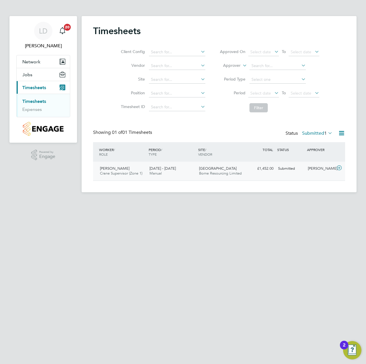
scroll to position [15, 50]
click at [339, 169] on icon at bounding box center [338, 167] width 7 height 5
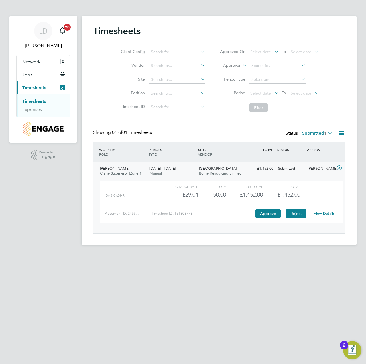
click at [300, 212] on button "Reject" at bounding box center [296, 213] width 21 height 9
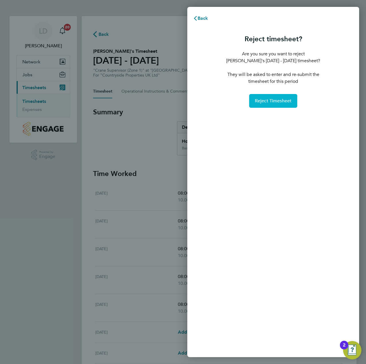
click at [277, 103] on span "Reject Timesheet" at bounding box center [273, 101] width 37 height 6
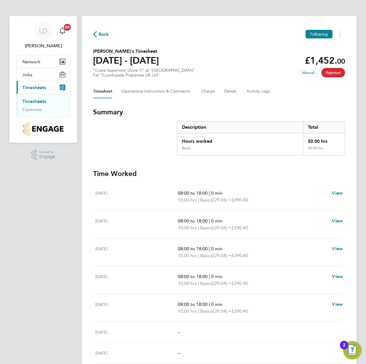
click at [101, 33] on span "Back" at bounding box center [103, 34] width 11 height 7
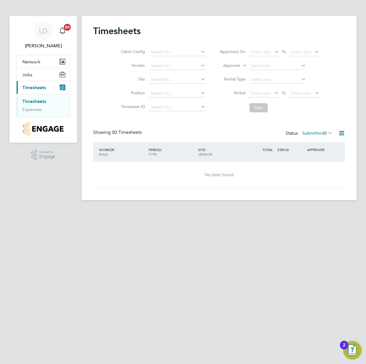
click at [318, 134] on label "Submitted 0" at bounding box center [317, 133] width 30 height 6
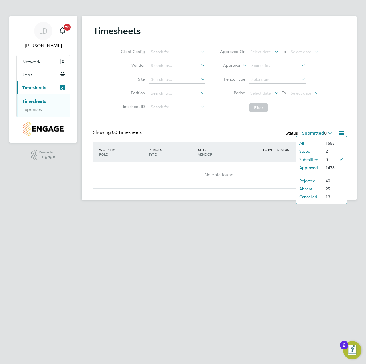
click at [315, 169] on li "Approved" at bounding box center [309, 167] width 26 height 8
